Goal: Find specific page/section: Find specific page/section

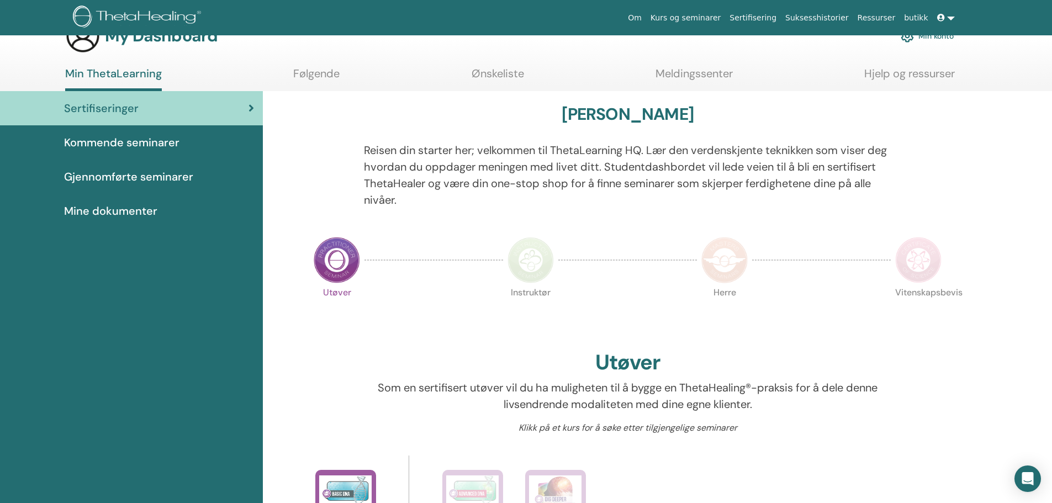
scroll to position [22, 0]
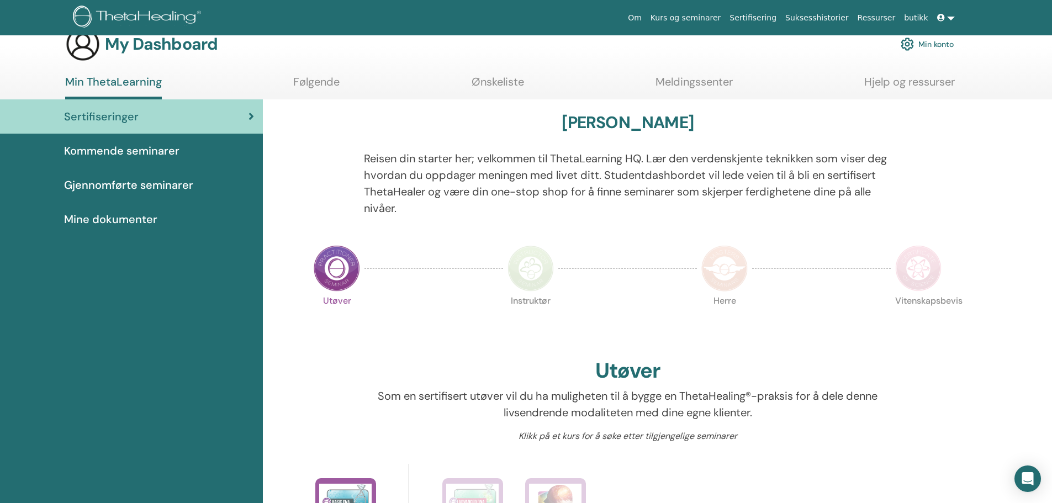
click at [124, 179] on span "Gjennomførte seminarer" at bounding box center [128, 185] width 129 height 17
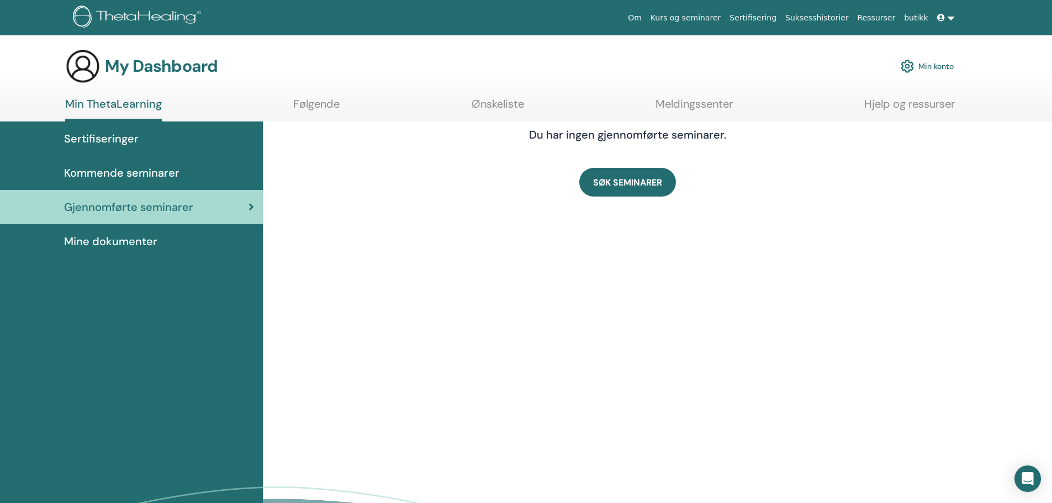
click at [117, 239] on span "Mine dokumenter" at bounding box center [110, 241] width 93 height 17
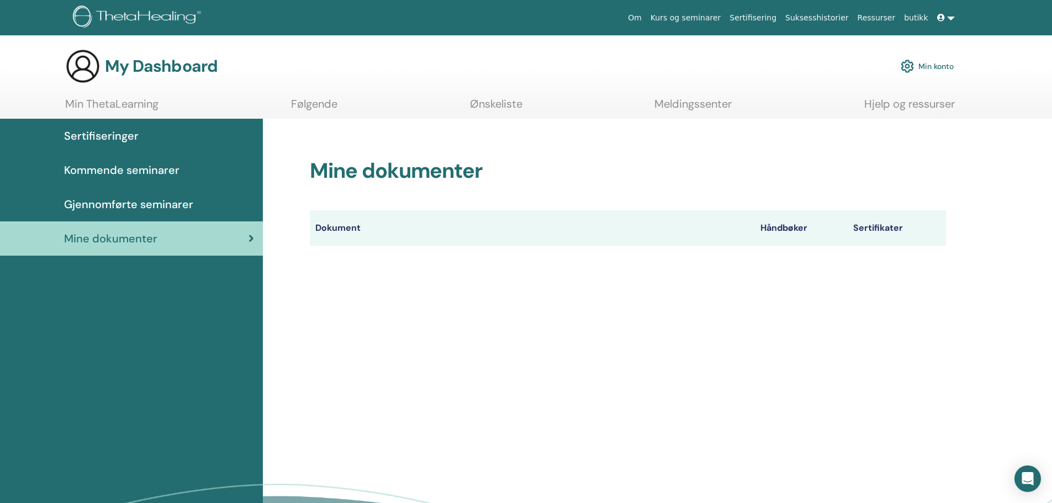
click at [127, 198] on span "Gjennomførte seminarer" at bounding box center [128, 204] width 129 height 17
